Goal: Information Seeking & Learning: Learn about a topic

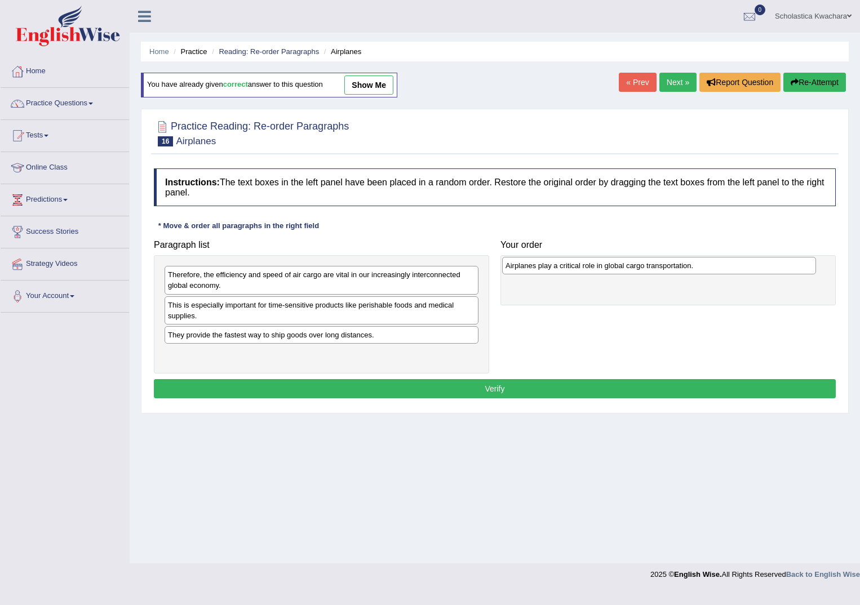
drag, startPoint x: 362, startPoint y: 353, endPoint x: 699, endPoint y: 264, distance: 349.0
click at [699, 264] on div "Airplanes play a critical role in global cargo transportation." at bounding box center [659, 265] width 314 height 17
click at [673, 83] on link "Next »" at bounding box center [677, 82] width 37 height 19
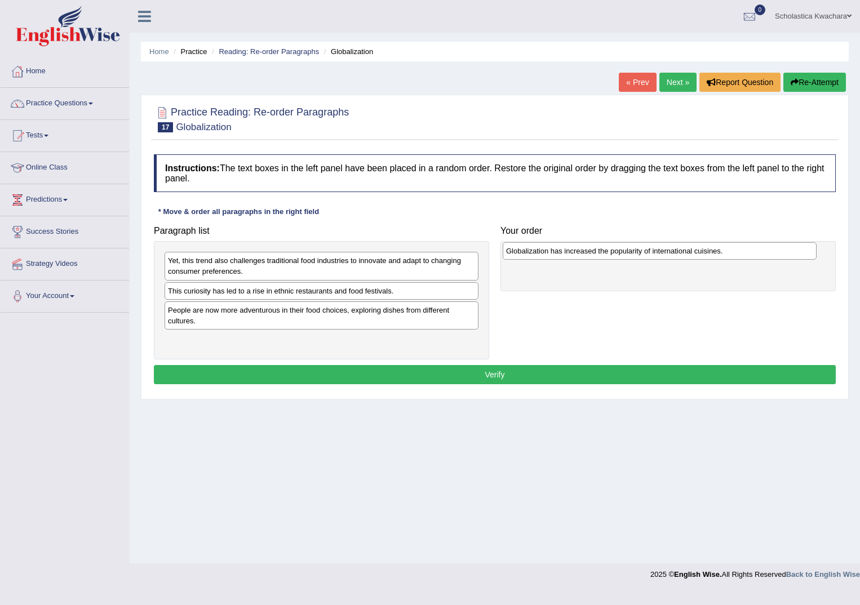
drag, startPoint x: 417, startPoint y: 312, endPoint x: 755, endPoint y: 253, distance: 343.2
click at [755, 253] on div "Globalization has increased the popularity of international cuisines." at bounding box center [660, 250] width 314 height 17
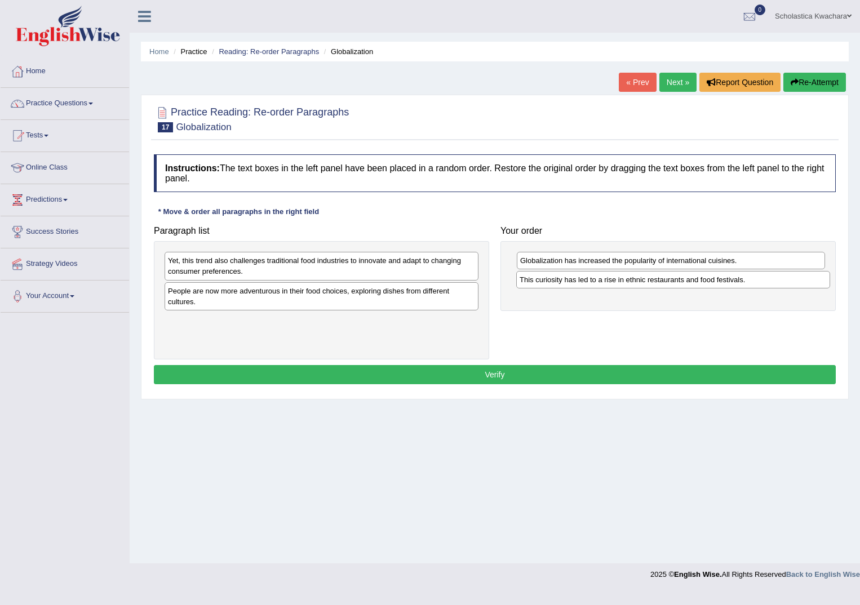
drag, startPoint x: 341, startPoint y: 295, endPoint x: 693, endPoint y: 284, distance: 351.8
click at [693, 284] on div "This curiosity has led to a rise in ethnic restaurants and food festivals." at bounding box center [673, 279] width 314 height 17
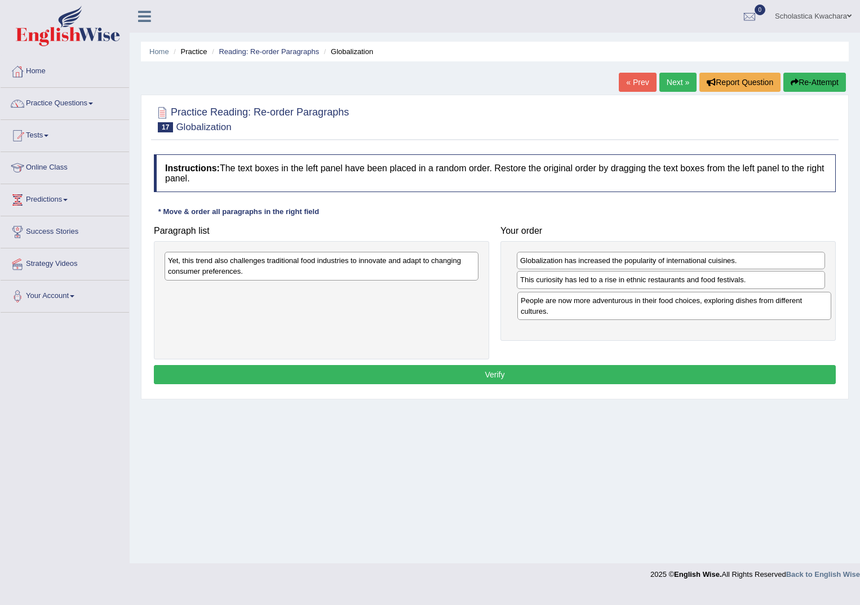
drag, startPoint x: 437, startPoint y: 297, endPoint x: 789, endPoint y: 307, distance: 352.8
click at [789, 307] on div "People are now more adventurous in their food choices, exploring dishes from di…" at bounding box center [674, 306] width 314 height 28
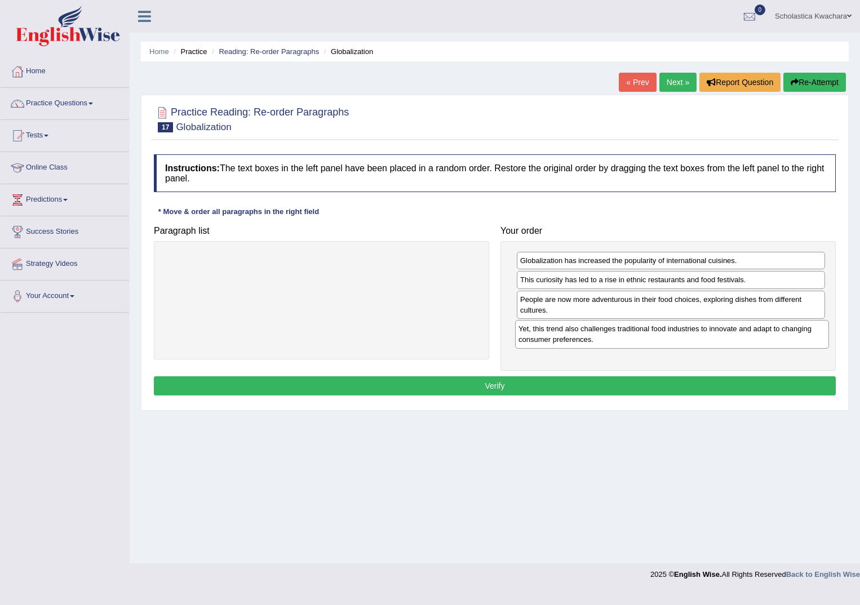
drag, startPoint x: 399, startPoint y: 265, endPoint x: 750, endPoint y: 332, distance: 356.9
click at [750, 332] on div "Yet, this trend also challenges traditional food industries to innovate and ada…" at bounding box center [672, 334] width 314 height 28
click at [538, 382] on button "Verify" at bounding box center [495, 385] width 682 height 19
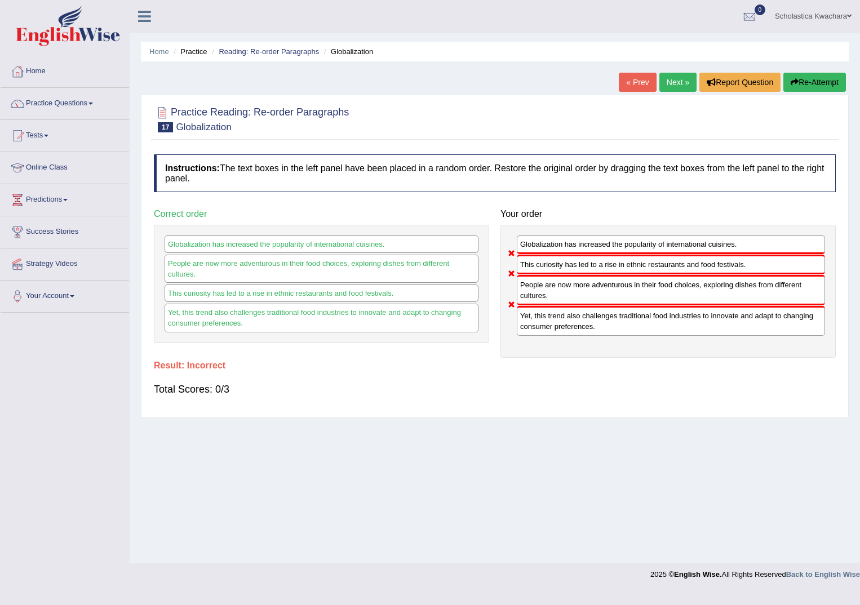
click at [677, 82] on link "Next »" at bounding box center [677, 82] width 37 height 19
